Goal: Find specific page/section: Find specific page/section

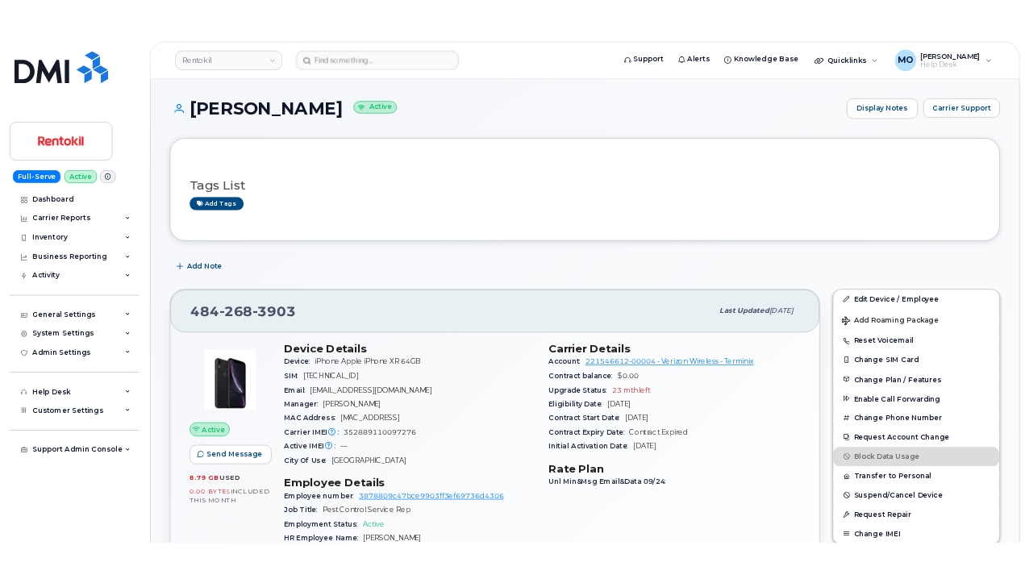
scroll to position [242, 0]
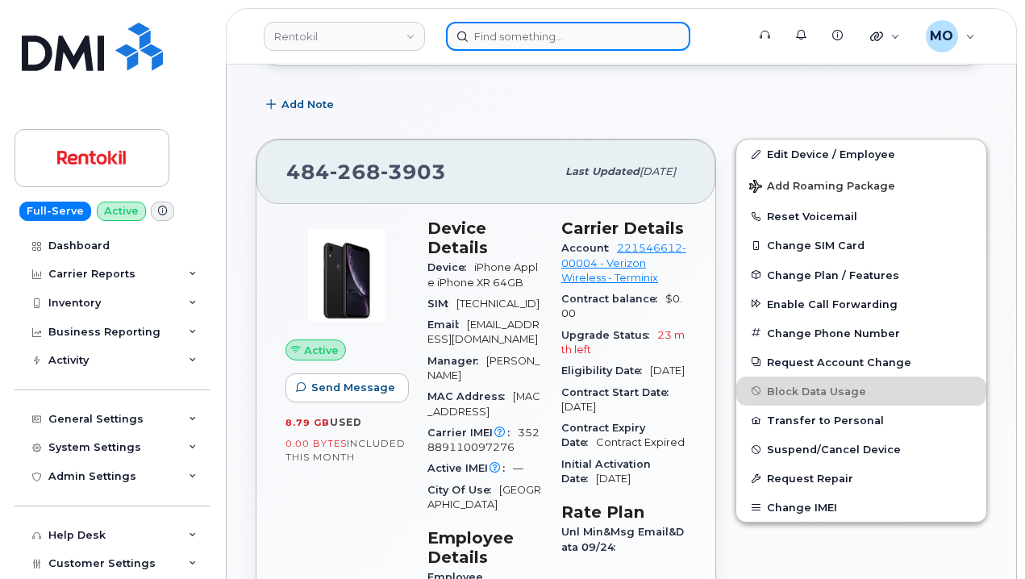
click at [516, 36] on input at bounding box center [568, 36] width 244 height 29
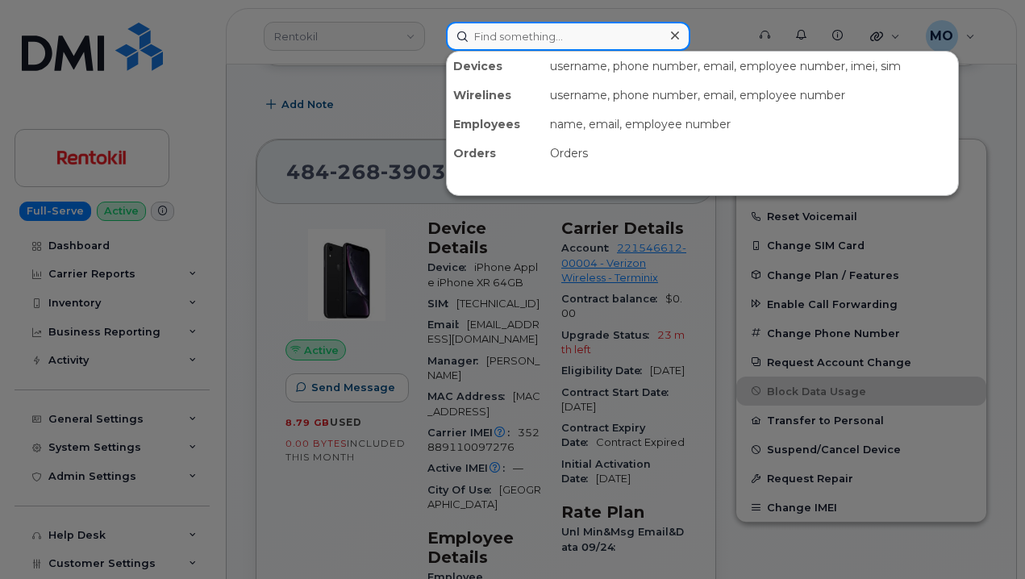
click at [549, 44] on input at bounding box center [568, 36] width 244 height 29
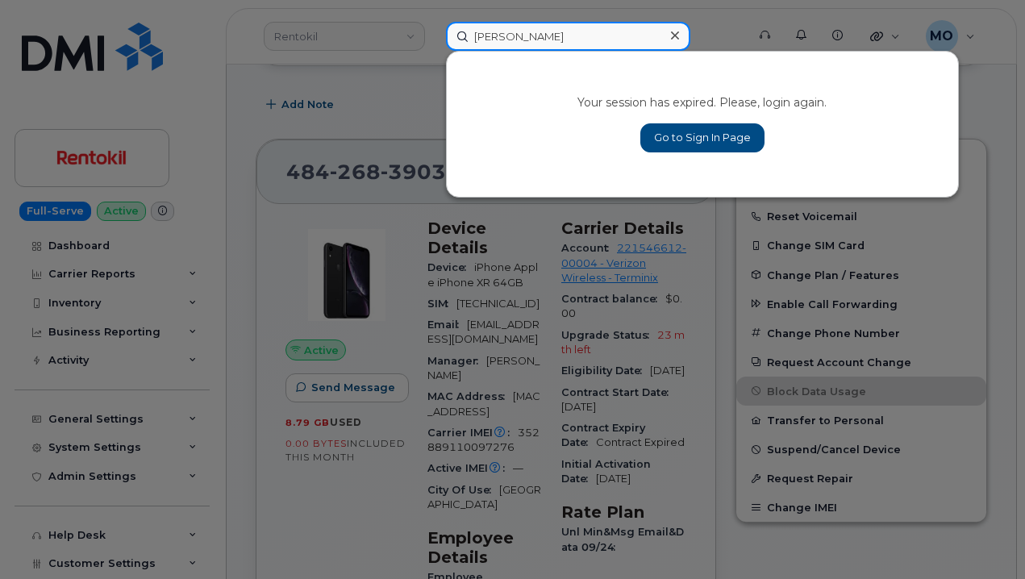
type input "[PERSON_NAME]"
click at [691, 131] on link "Go to Sign In Page" at bounding box center [702, 137] width 124 height 29
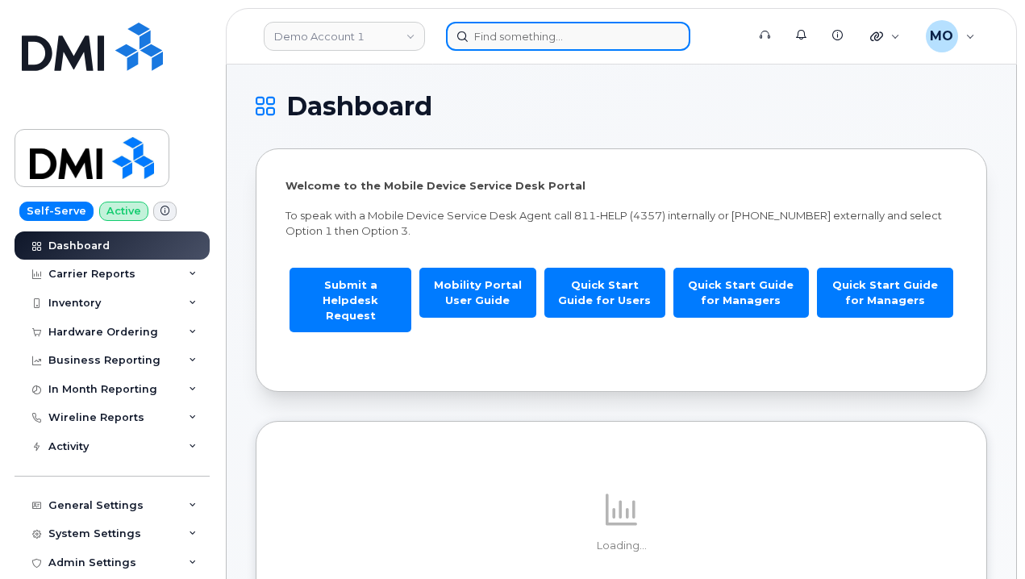
click at [577, 35] on input at bounding box center [568, 36] width 244 height 29
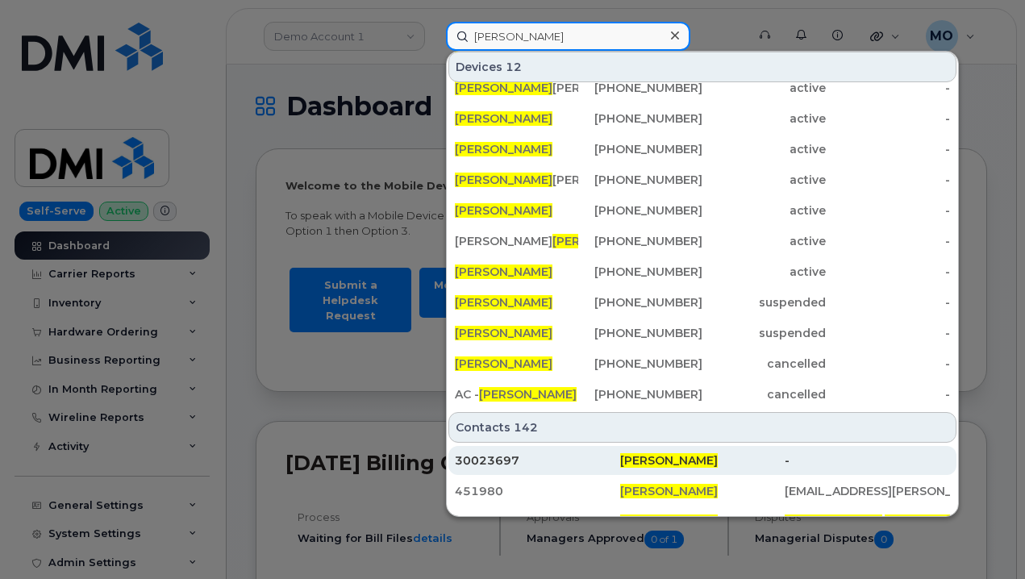
scroll to position [321, 0]
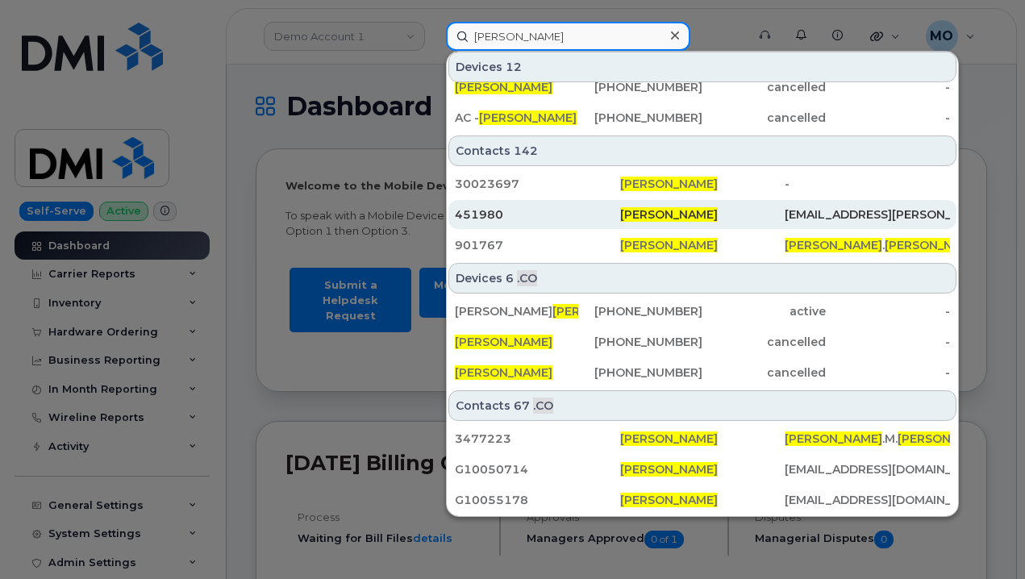
type input "[PERSON_NAME]"
click at [774, 218] on div "[PERSON_NAME]" at bounding box center [702, 215] width 165 height 16
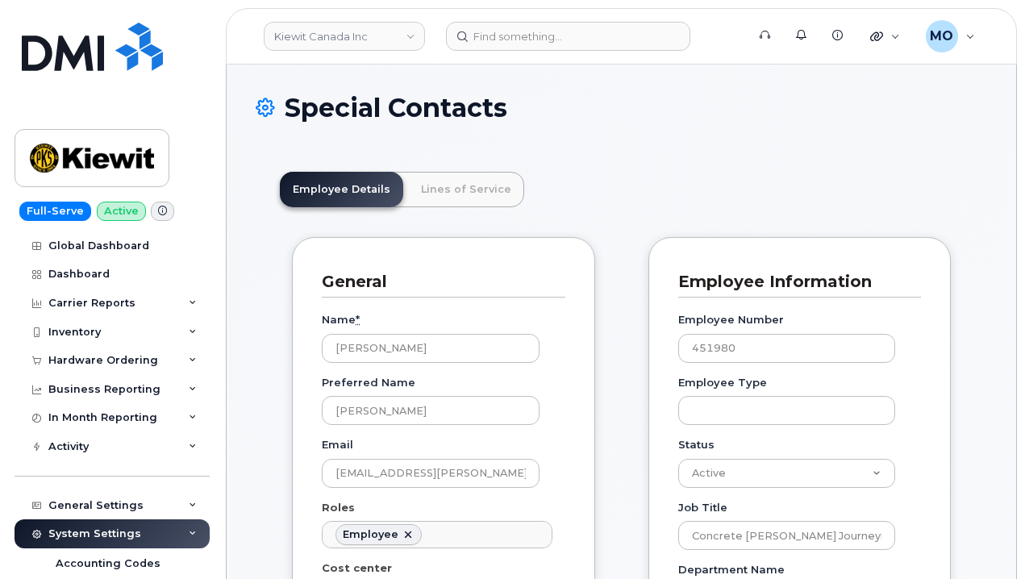
scroll to position [48, 0]
